Goal: Information Seeking & Learning: Learn about a topic

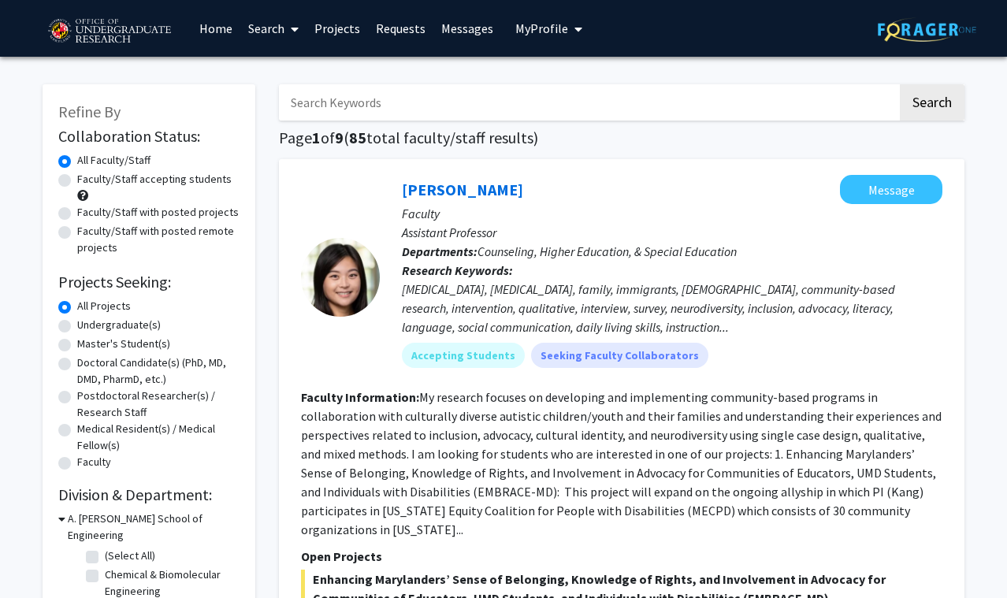
click at [77, 181] on label "Faculty/Staff accepting students" at bounding box center [154, 179] width 154 height 17
click at [77, 181] on input "Faculty/Staff accepting students" at bounding box center [82, 176] width 10 height 10
radio input "true"
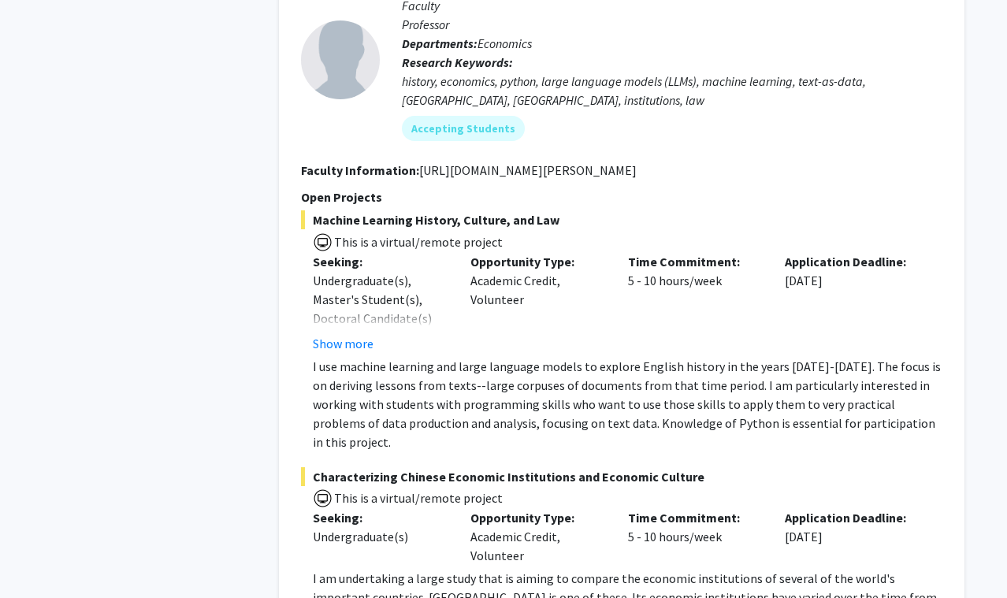
scroll to position [7410, 0]
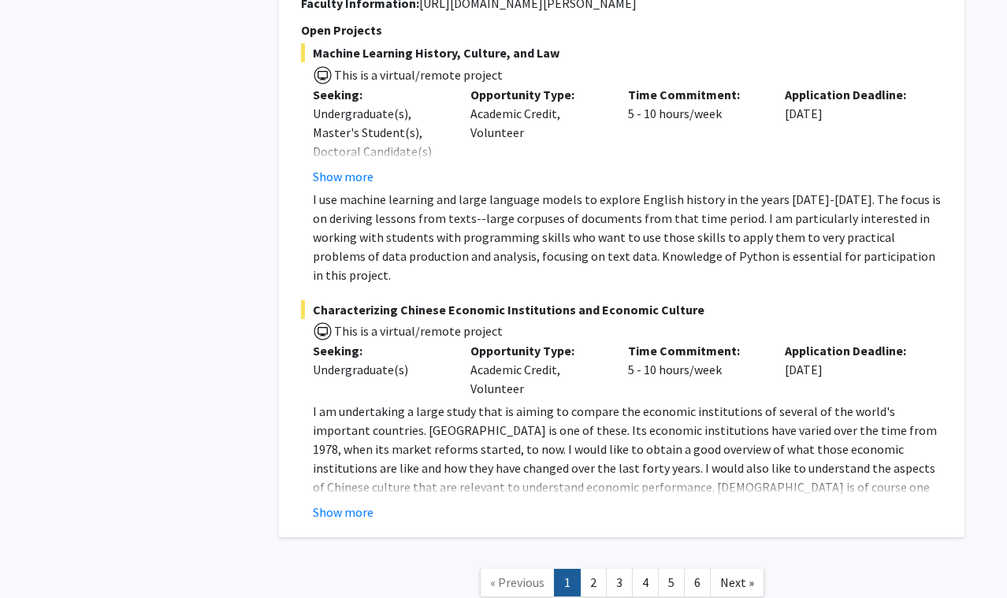
click at [613, 569] on link "3" at bounding box center [619, 583] width 27 height 28
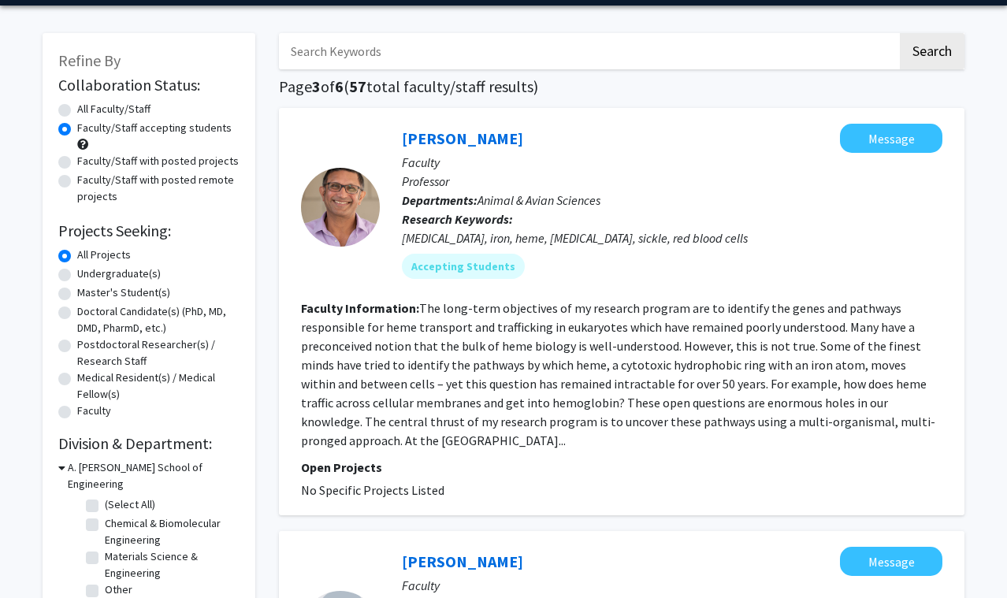
scroll to position [61, 0]
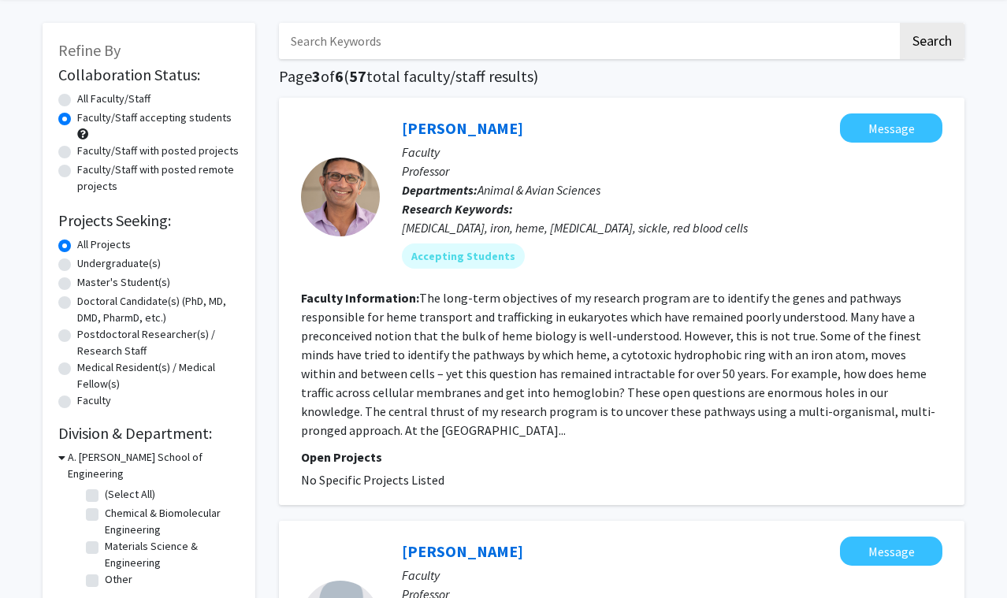
click at [439, 131] on link "[PERSON_NAME]" at bounding box center [462, 128] width 121 height 20
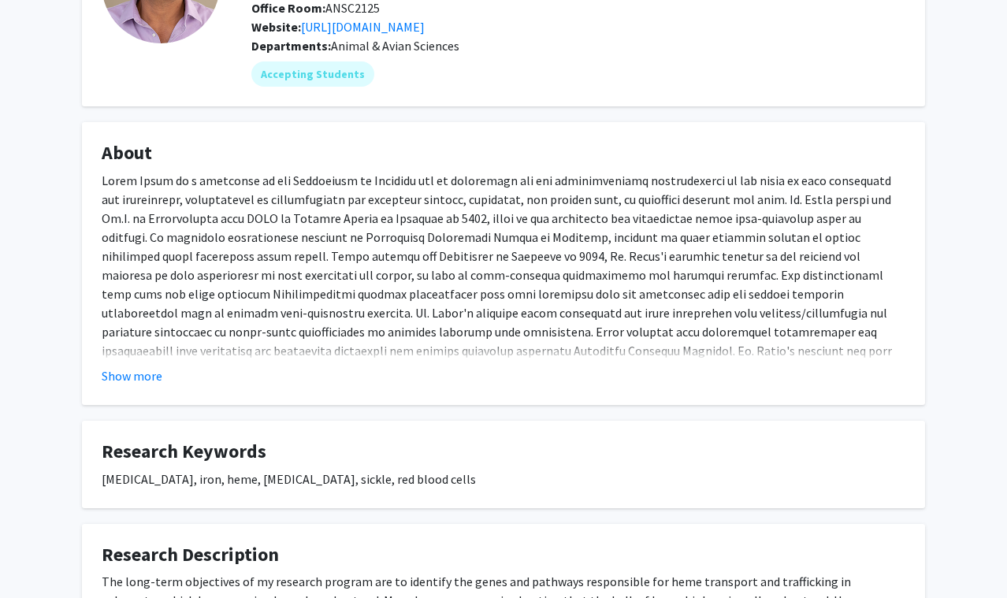
scroll to position [214, 0]
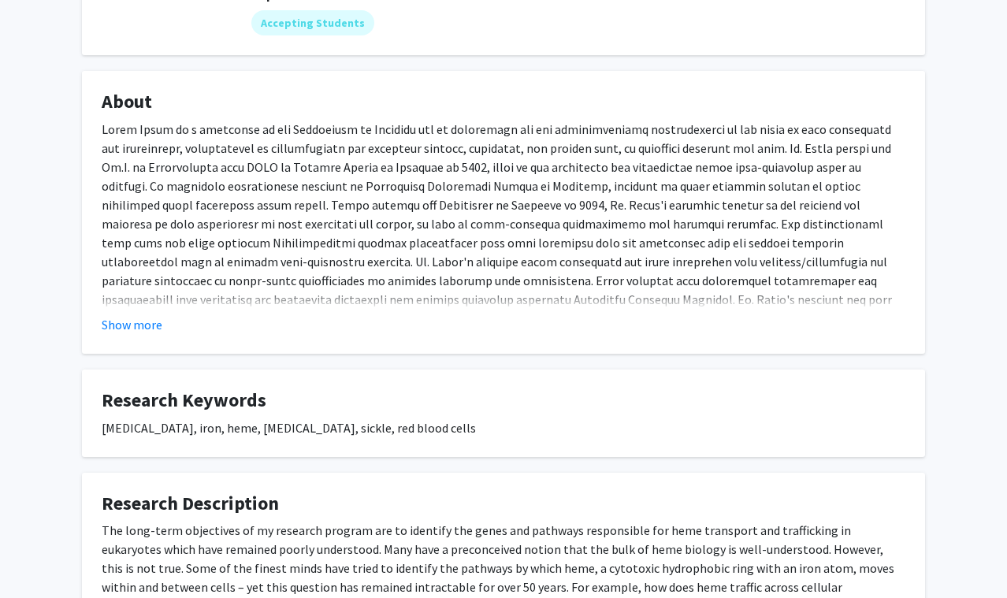
drag, startPoint x: 136, startPoint y: 327, endPoint x: 144, endPoint y: 312, distance: 17.3
click at [136, 328] on button "Show more" at bounding box center [132, 324] width 61 height 19
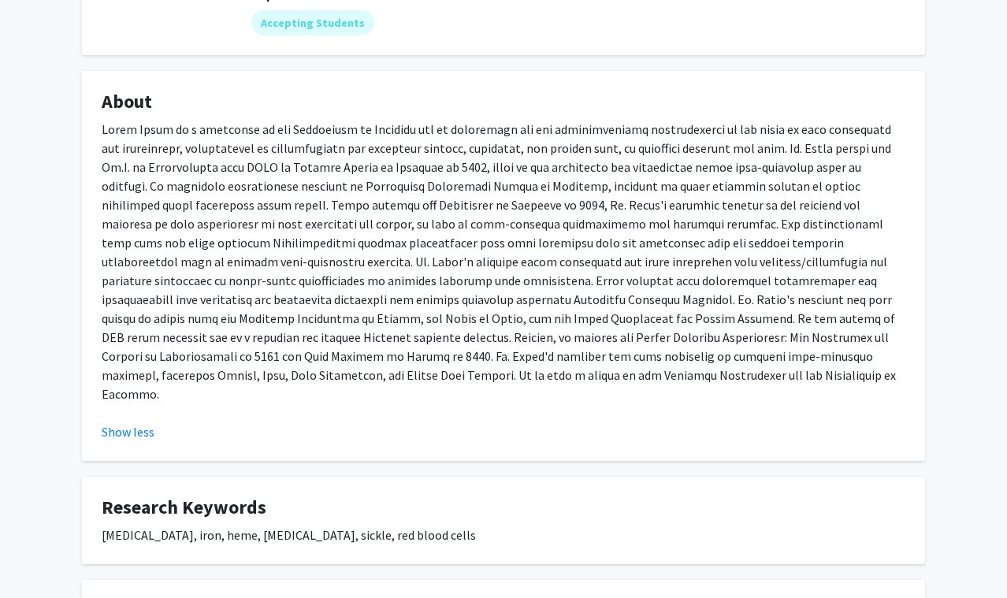
drag, startPoint x: 518, startPoint y: 109, endPoint x: 850, endPoint y: 370, distance: 422.6
click at [850, 370] on fg-card "About Show less" at bounding box center [503, 266] width 843 height 390
drag, startPoint x: 850, startPoint y: 370, endPoint x: 782, endPoint y: 330, distance: 78.4
click at [850, 370] on p at bounding box center [504, 262] width 804 height 284
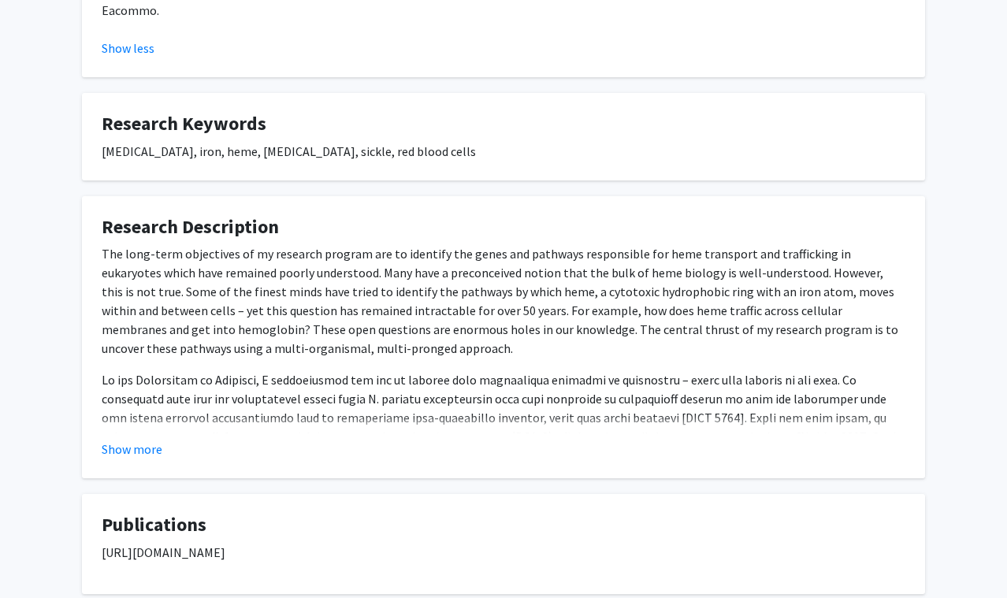
scroll to position [608, 0]
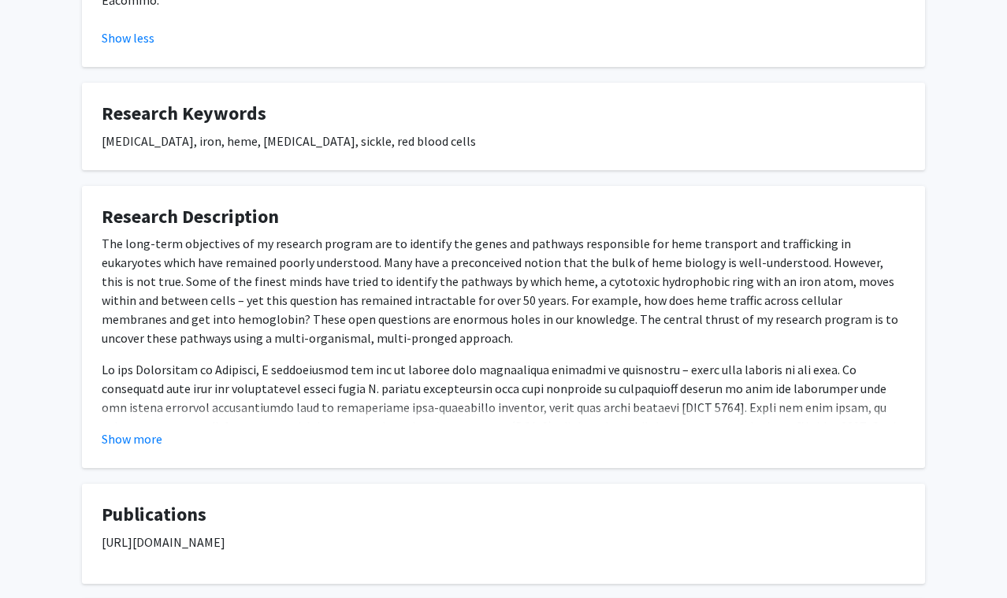
drag, startPoint x: 366, startPoint y: 210, endPoint x: 488, endPoint y: 419, distance: 241.9
click at [487, 419] on fg-card "Research Description The long-term objectives of my research program are to ide…" at bounding box center [503, 327] width 843 height 283
click at [488, 429] on div "Show more" at bounding box center [504, 438] width 804 height 19
click at [146, 429] on button "Show more" at bounding box center [132, 438] width 61 height 19
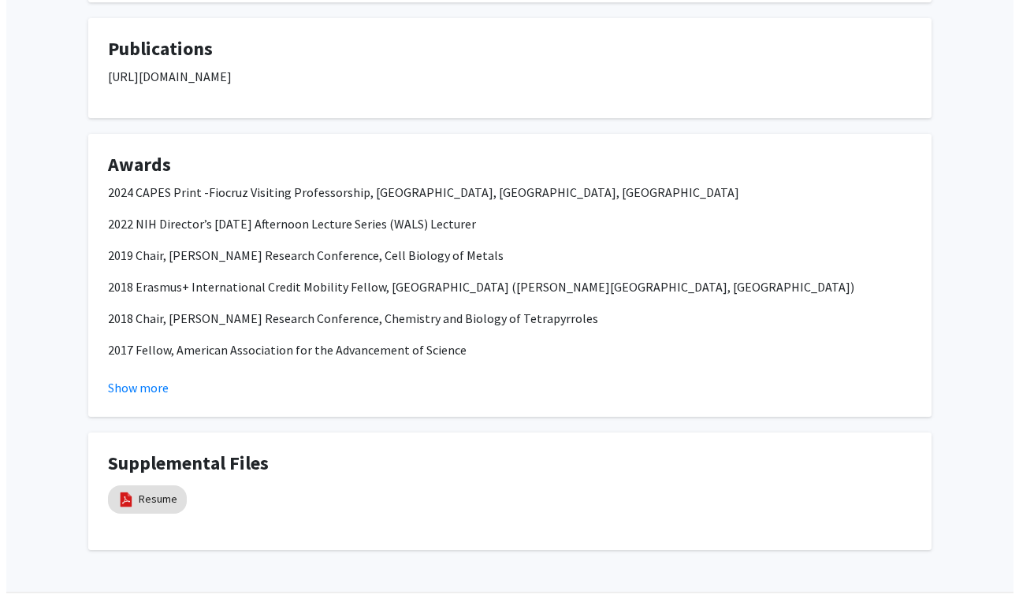
scroll to position [1206, 0]
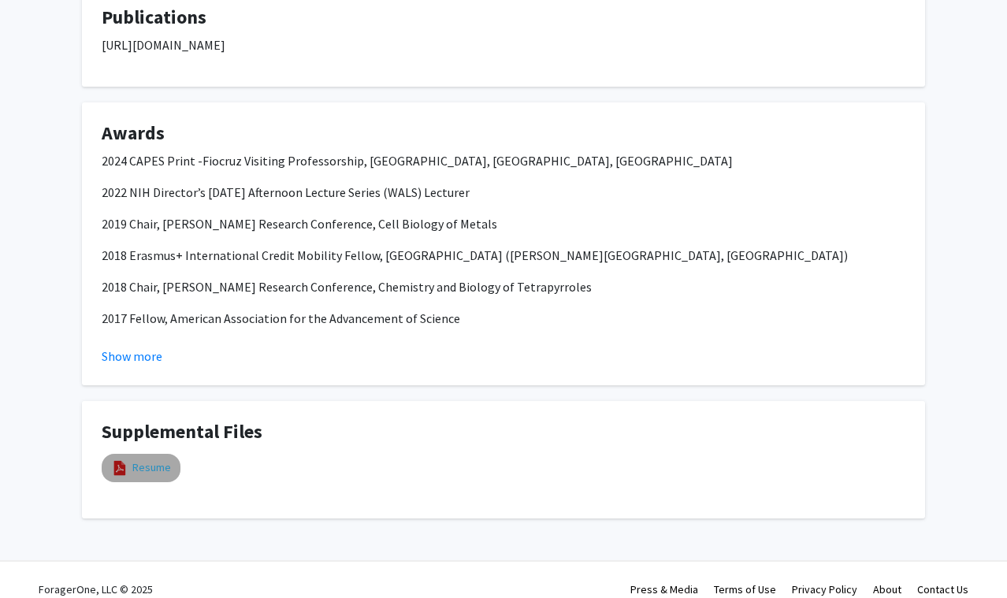
click at [147, 459] on link "Resume" at bounding box center [151, 467] width 39 height 17
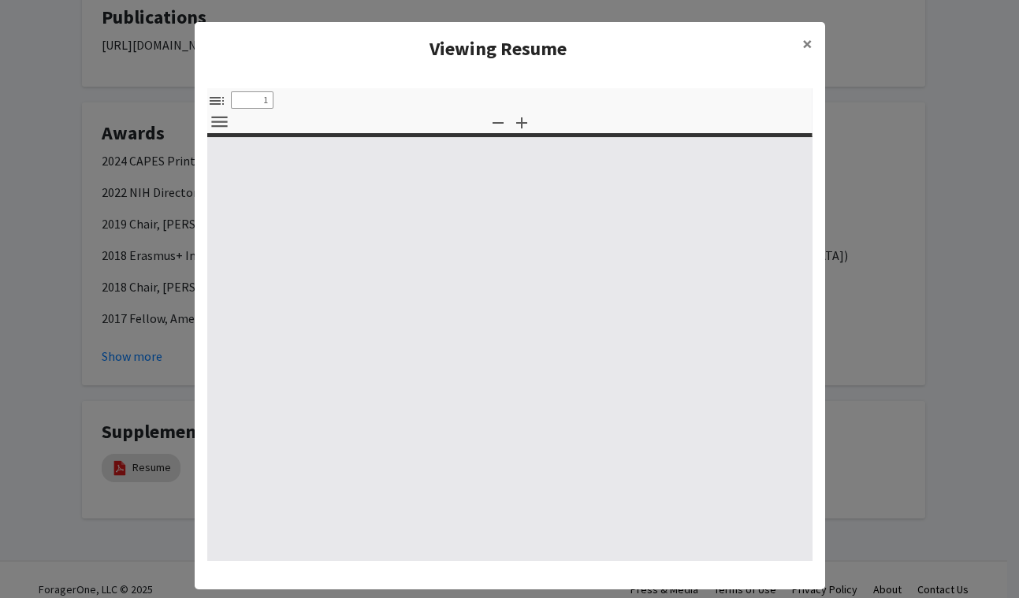
select select "custom"
type input "0"
select select "custom"
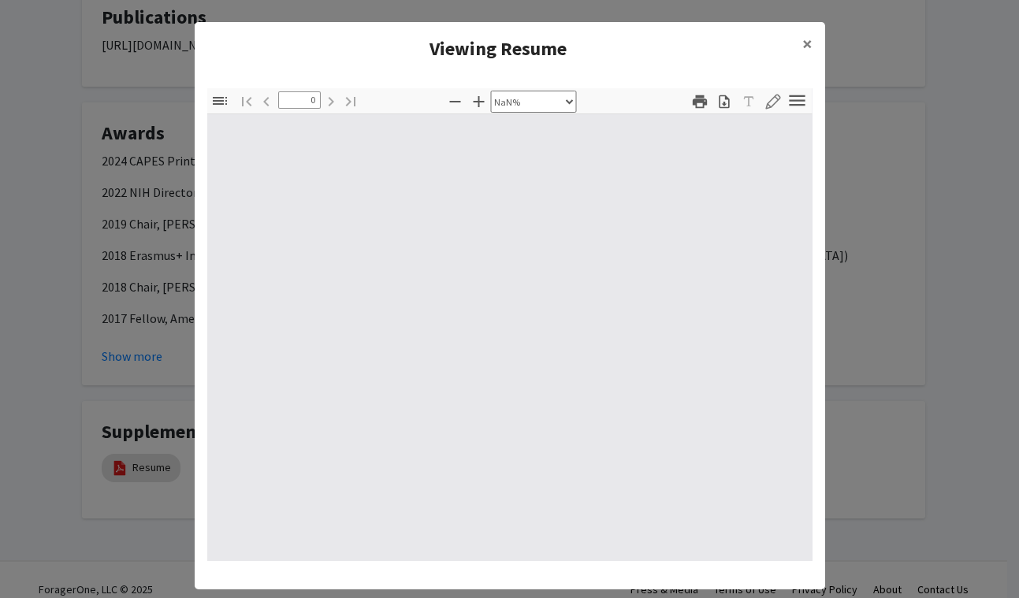
type input "1"
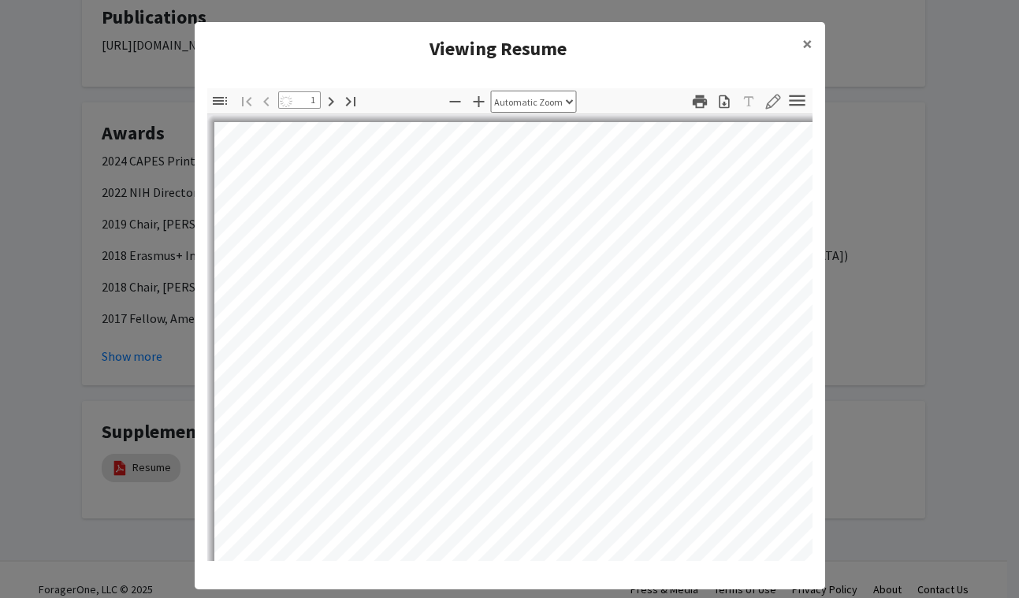
select select "auto"
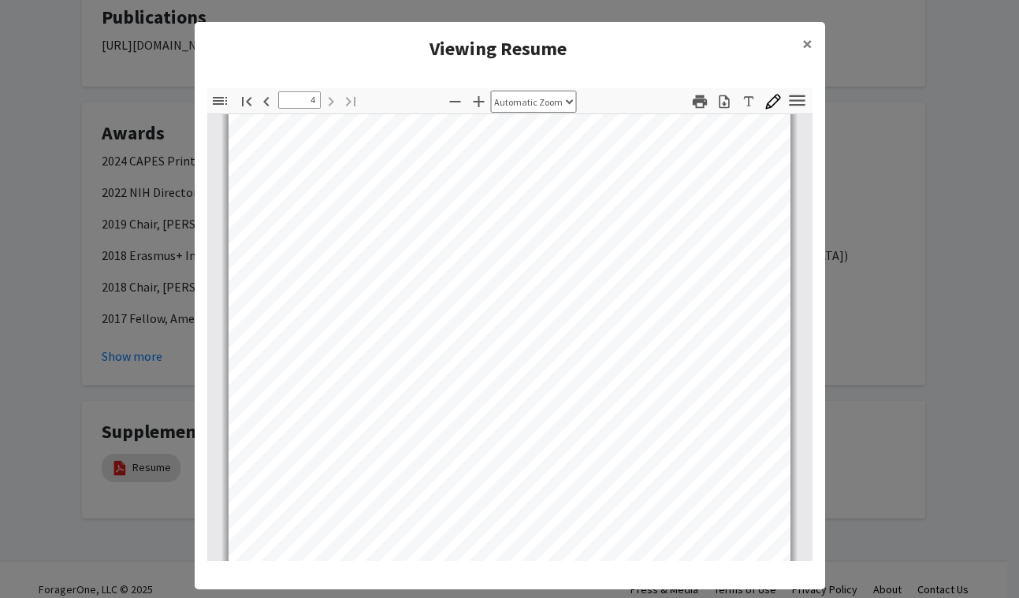
scroll to position [2503, 0]
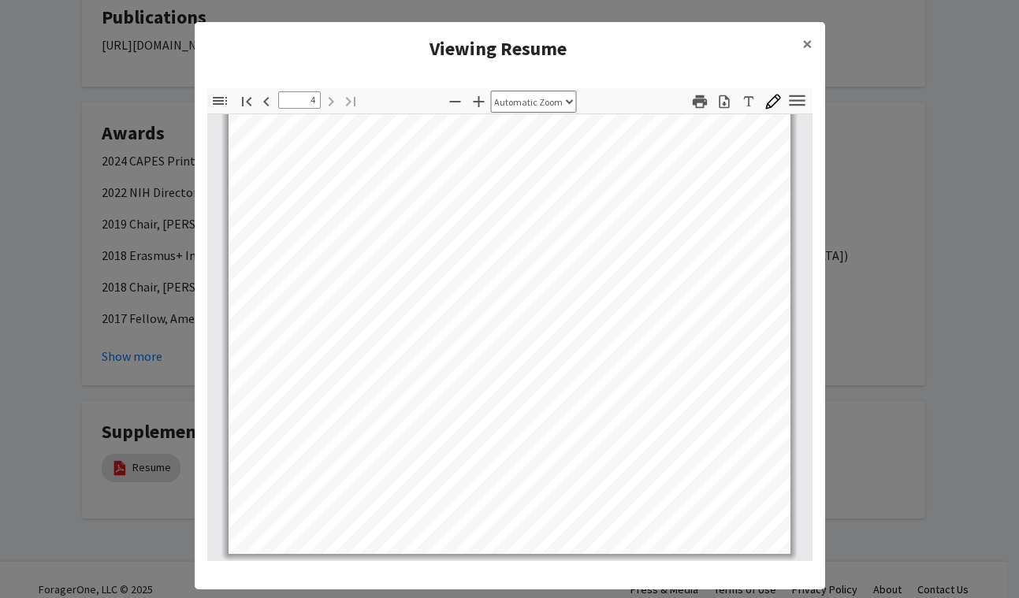
click at [864, 309] on modal-container "Viewing Resume × Thumbnails Document Outline Attachments Layers Current Outline…" at bounding box center [509, 299] width 1019 height 598
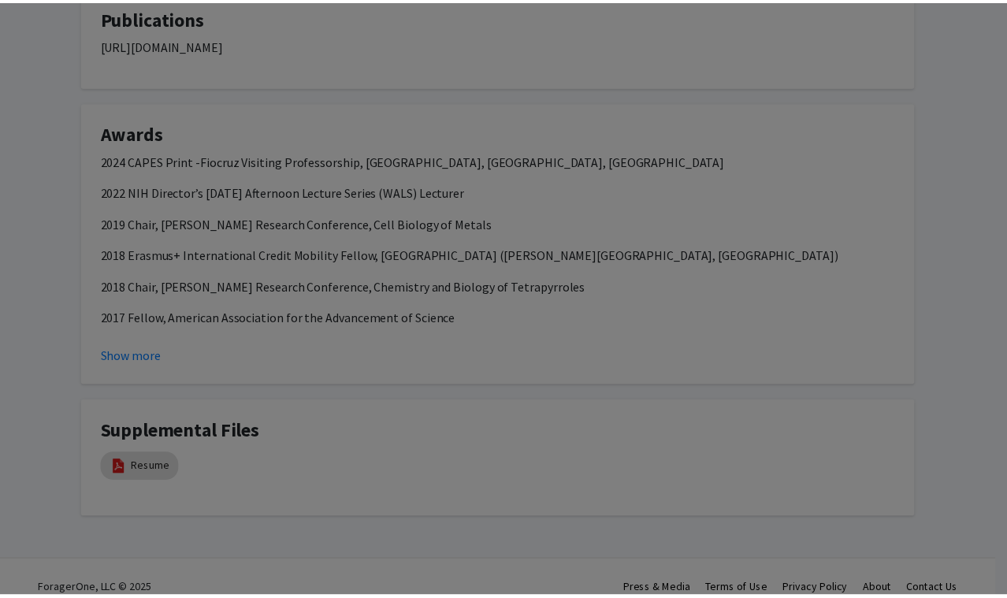
scroll to position [1919, 0]
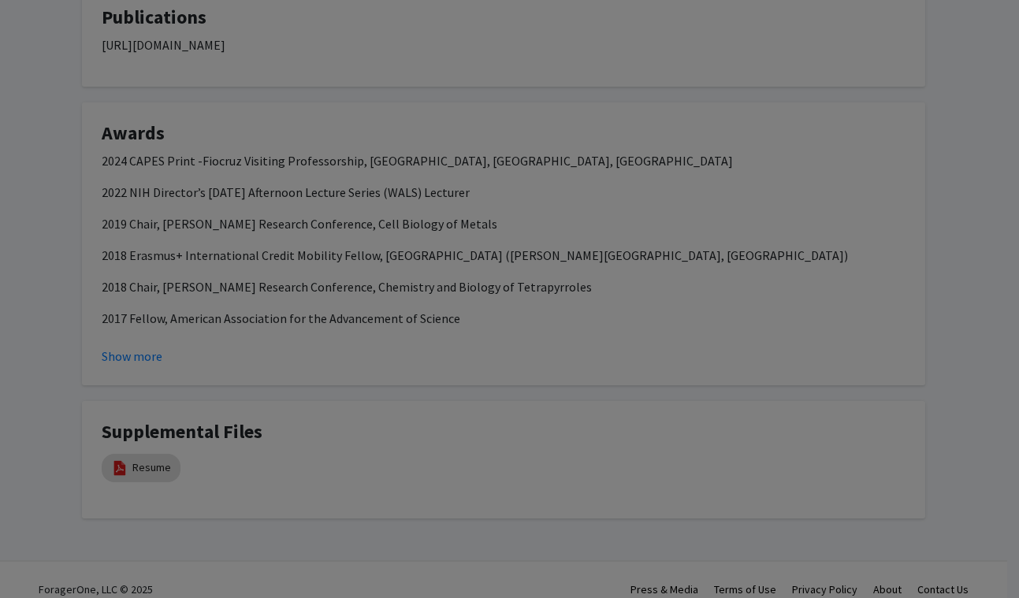
type input "3"
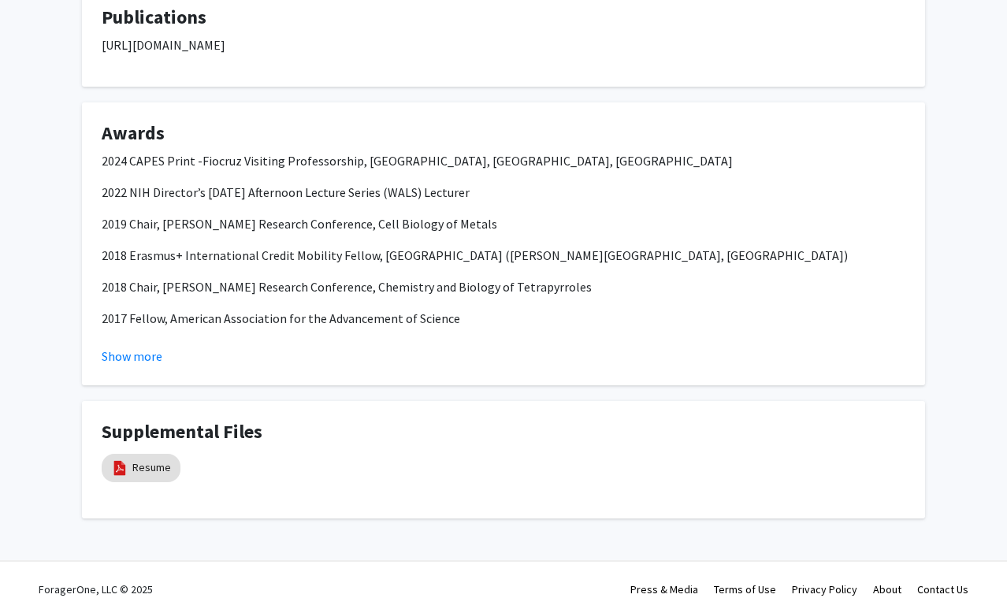
scroll to position [0, 0]
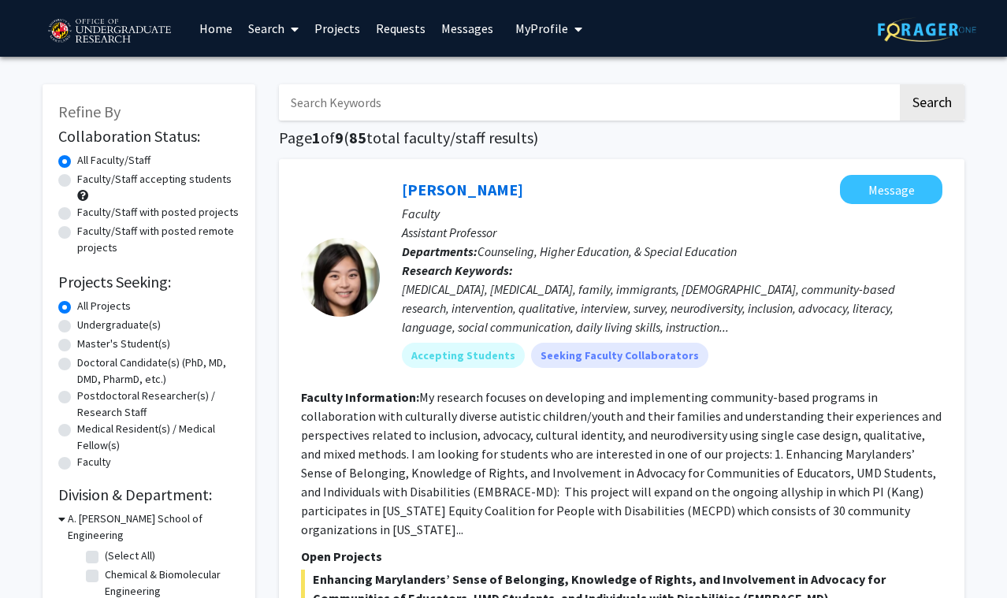
click at [77, 180] on label "Faculty/Staff accepting students" at bounding box center [154, 179] width 154 height 17
click at [77, 180] on input "Faculty/Staff accepting students" at bounding box center [82, 176] width 10 height 10
radio input "true"
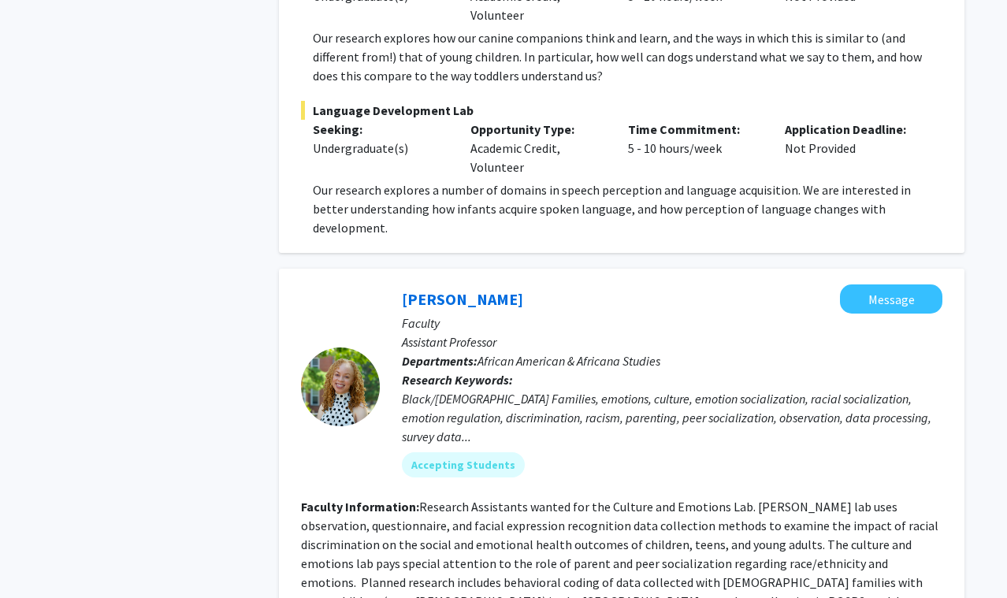
scroll to position [5636, 0]
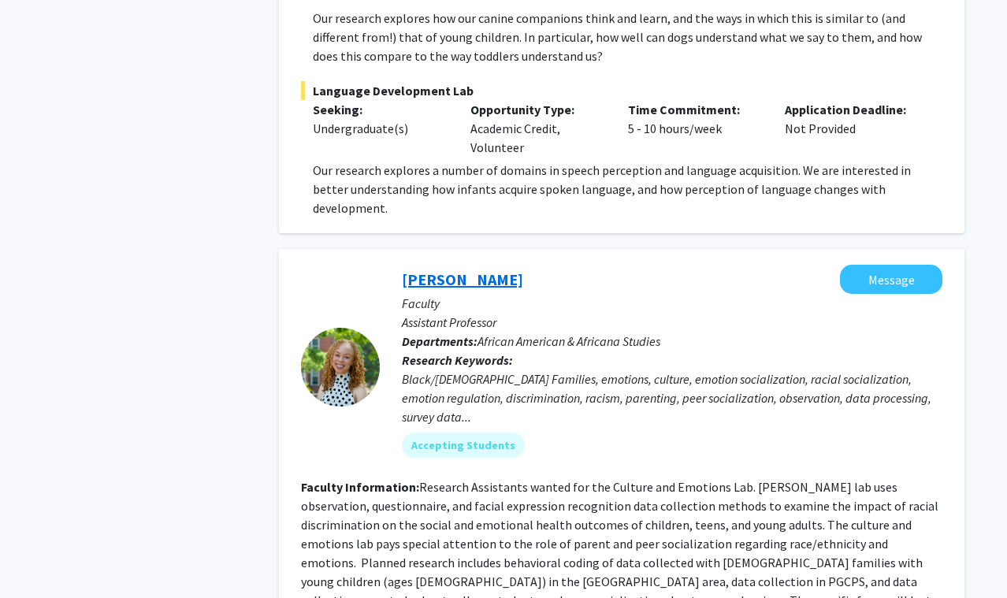
click at [459, 269] on link "[PERSON_NAME]" at bounding box center [462, 279] width 121 height 20
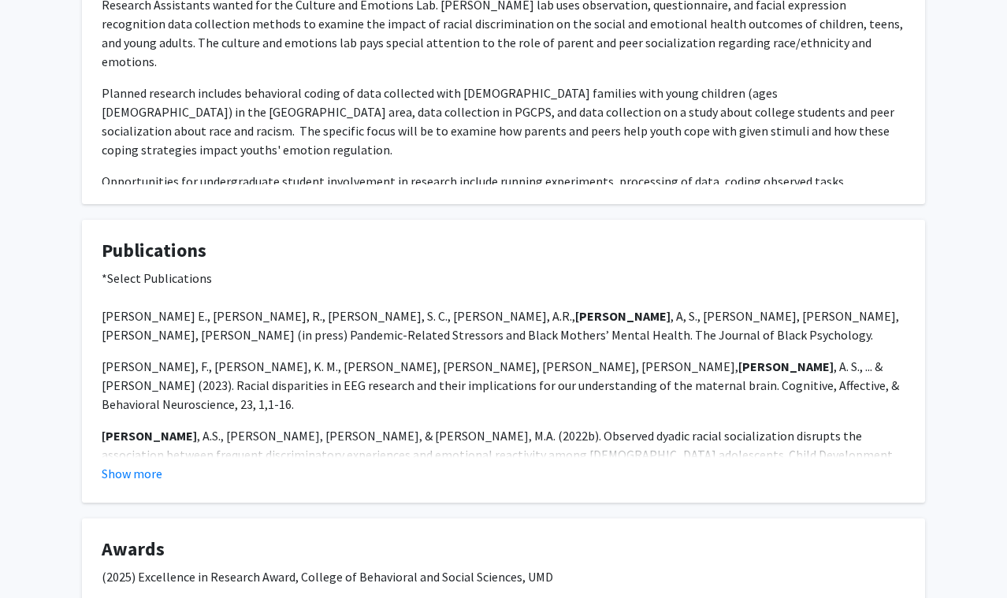
scroll to position [1117, 0]
